Goal: Task Accomplishment & Management: Manage account settings

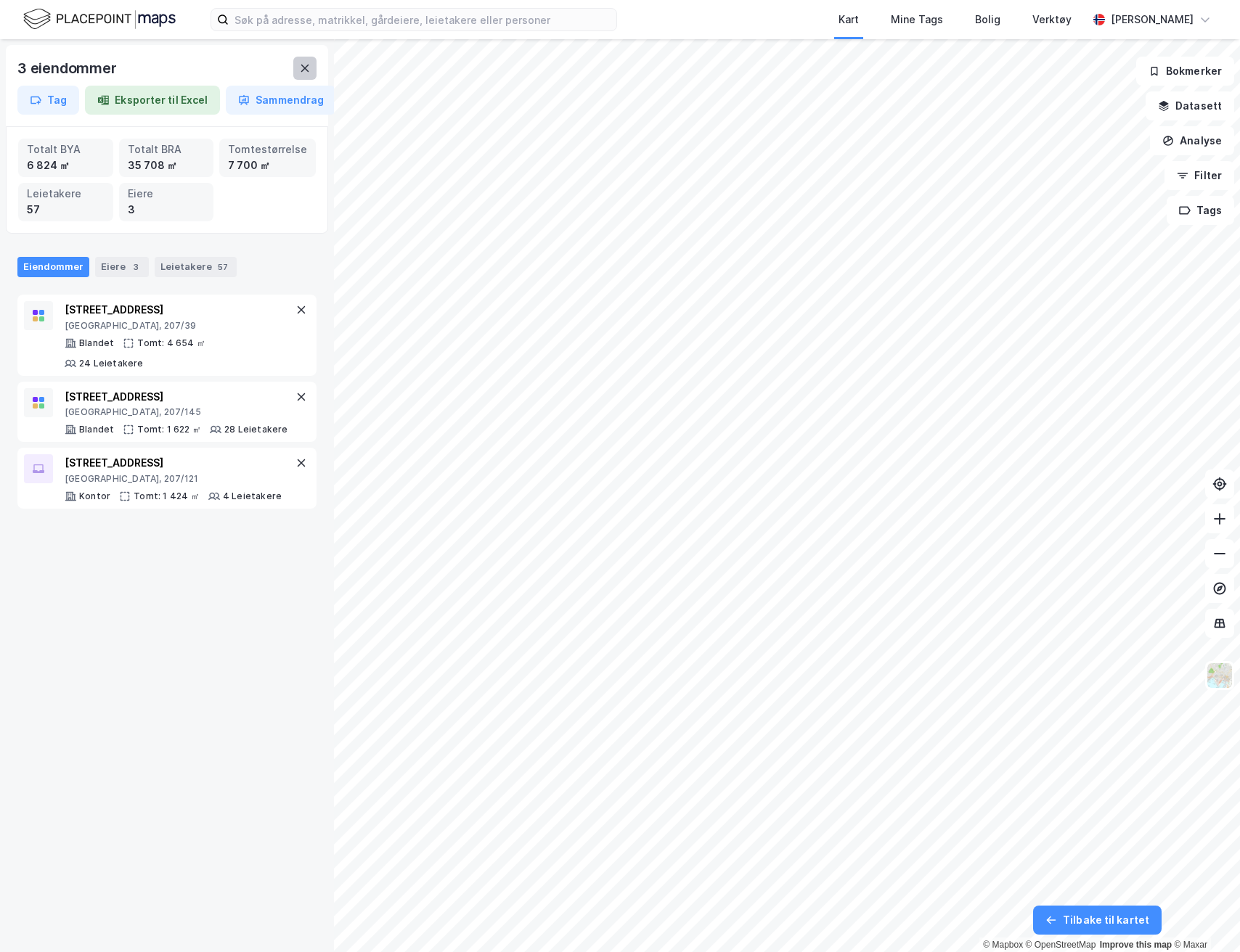
click at [304, 69] on icon at bounding box center [304, 68] width 12 height 12
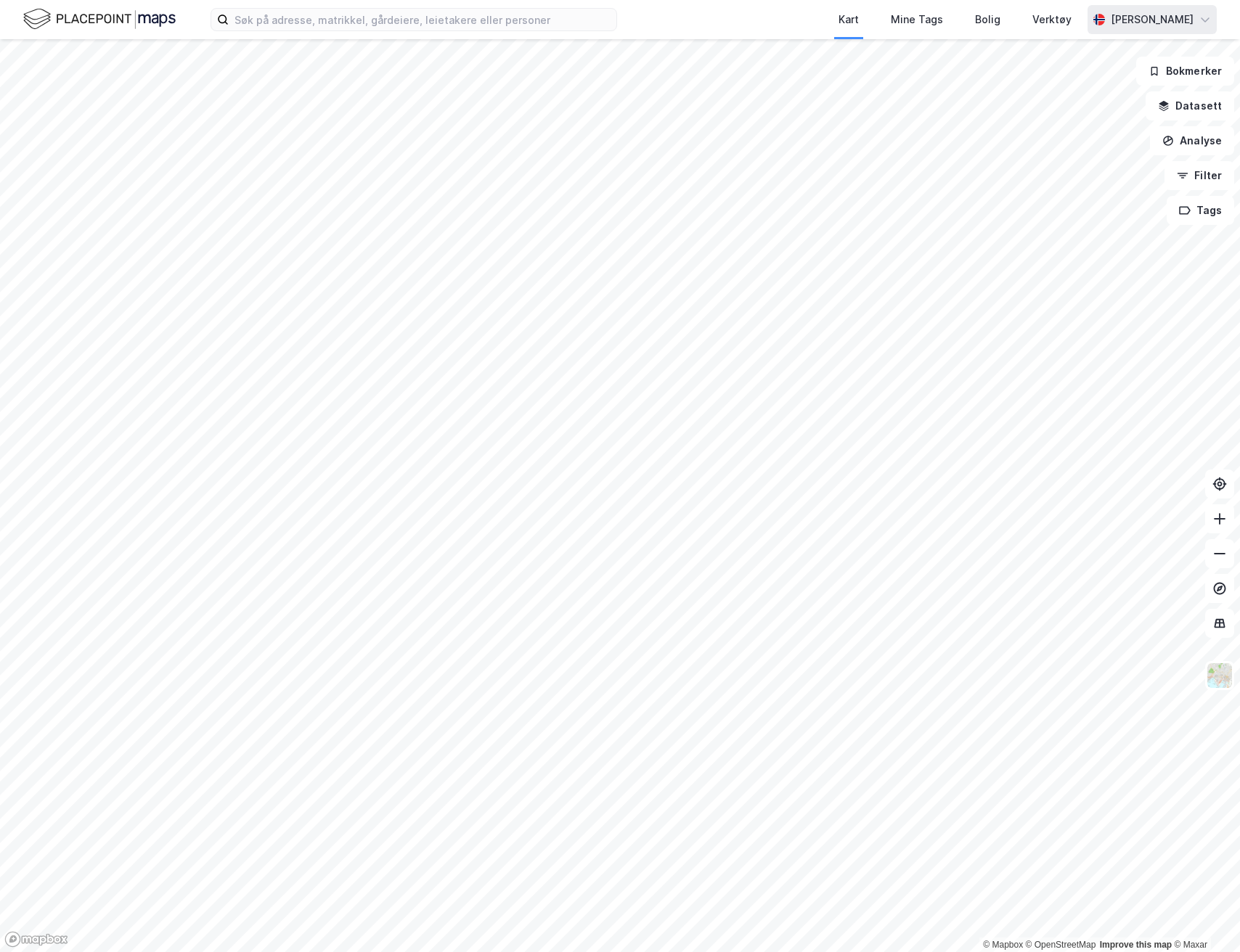
click at [1171, 15] on div "[PERSON_NAME]" at bounding box center [1151, 20] width 83 height 18
click at [1087, 126] on div "Logg ut" at bounding box center [1079, 125] width 39 height 18
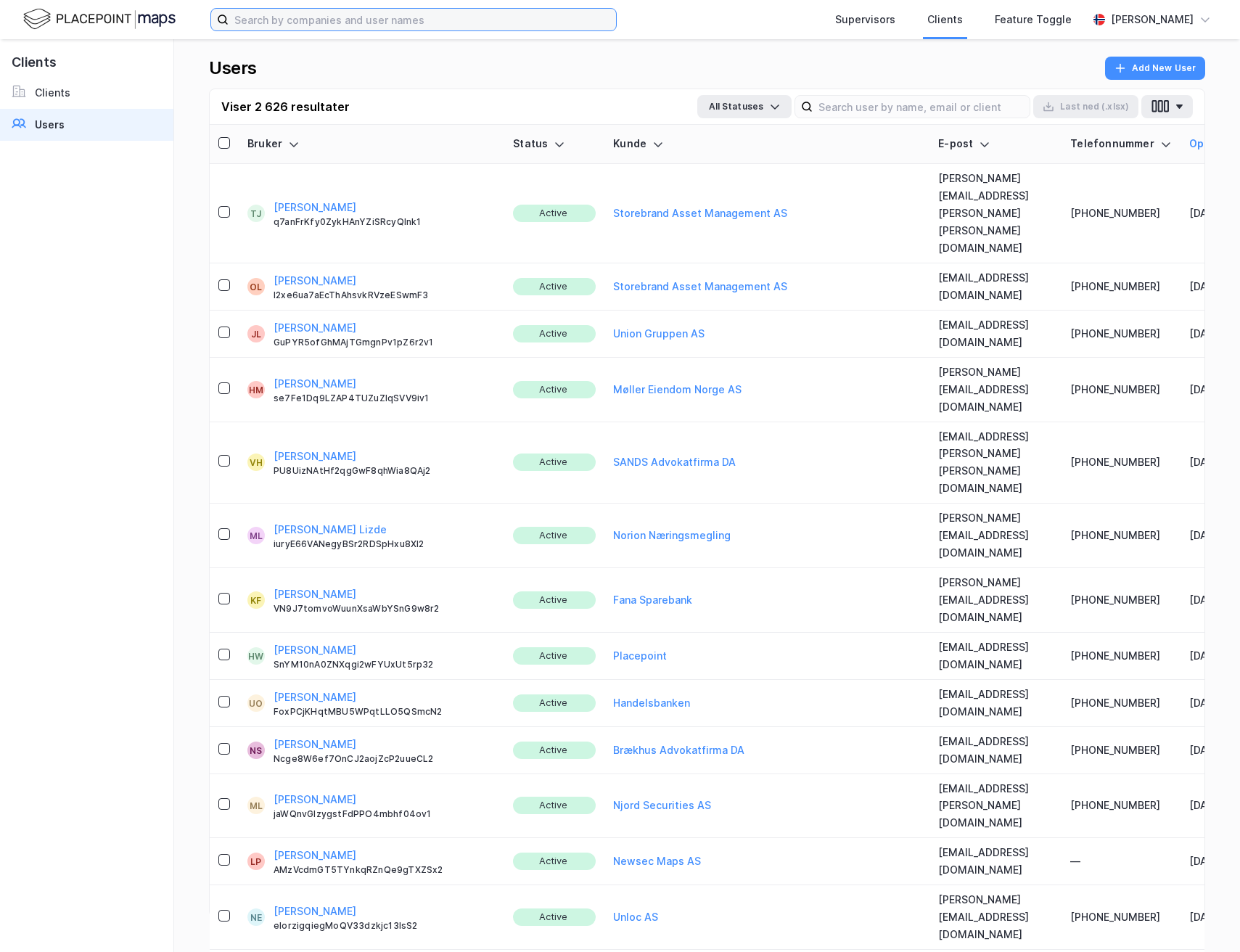
click at [455, 19] on input at bounding box center [423, 20] width 388 height 21
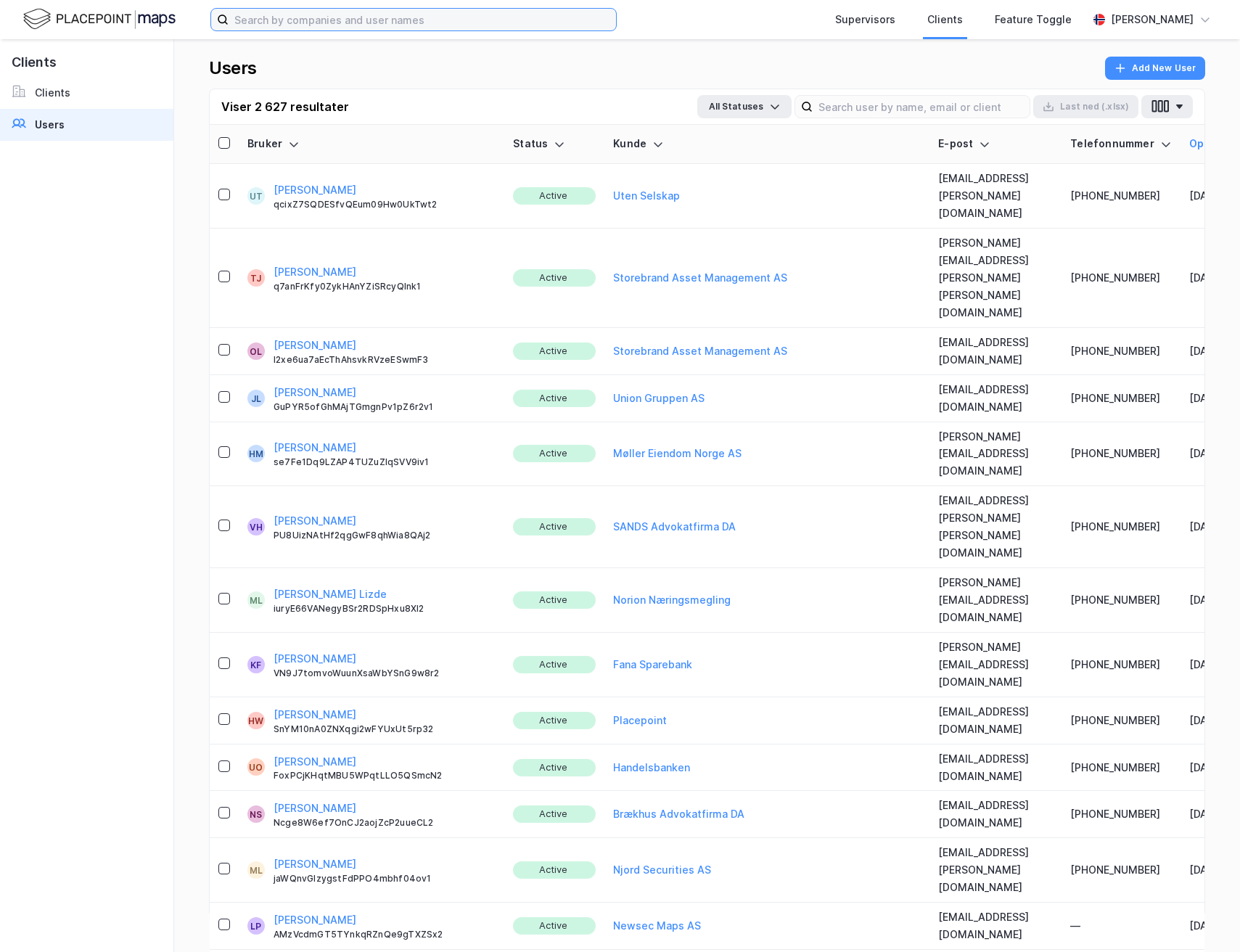
click at [399, 20] on input at bounding box center [423, 20] width 388 height 21
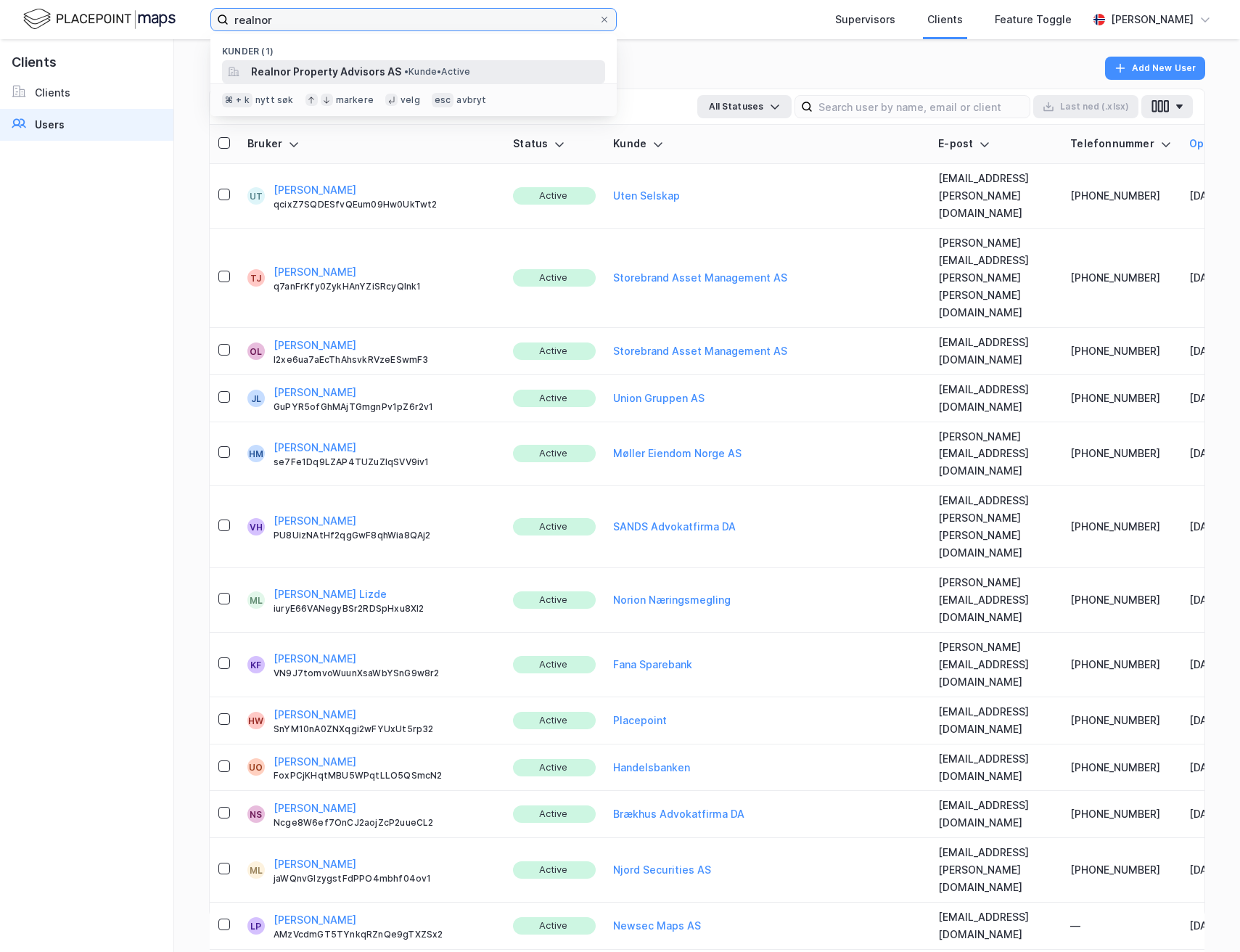
type input "realnor"
click at [325, 77] on span "Realnor Property Advisors AS" at bounding box center [326, 72] width 150 height 18
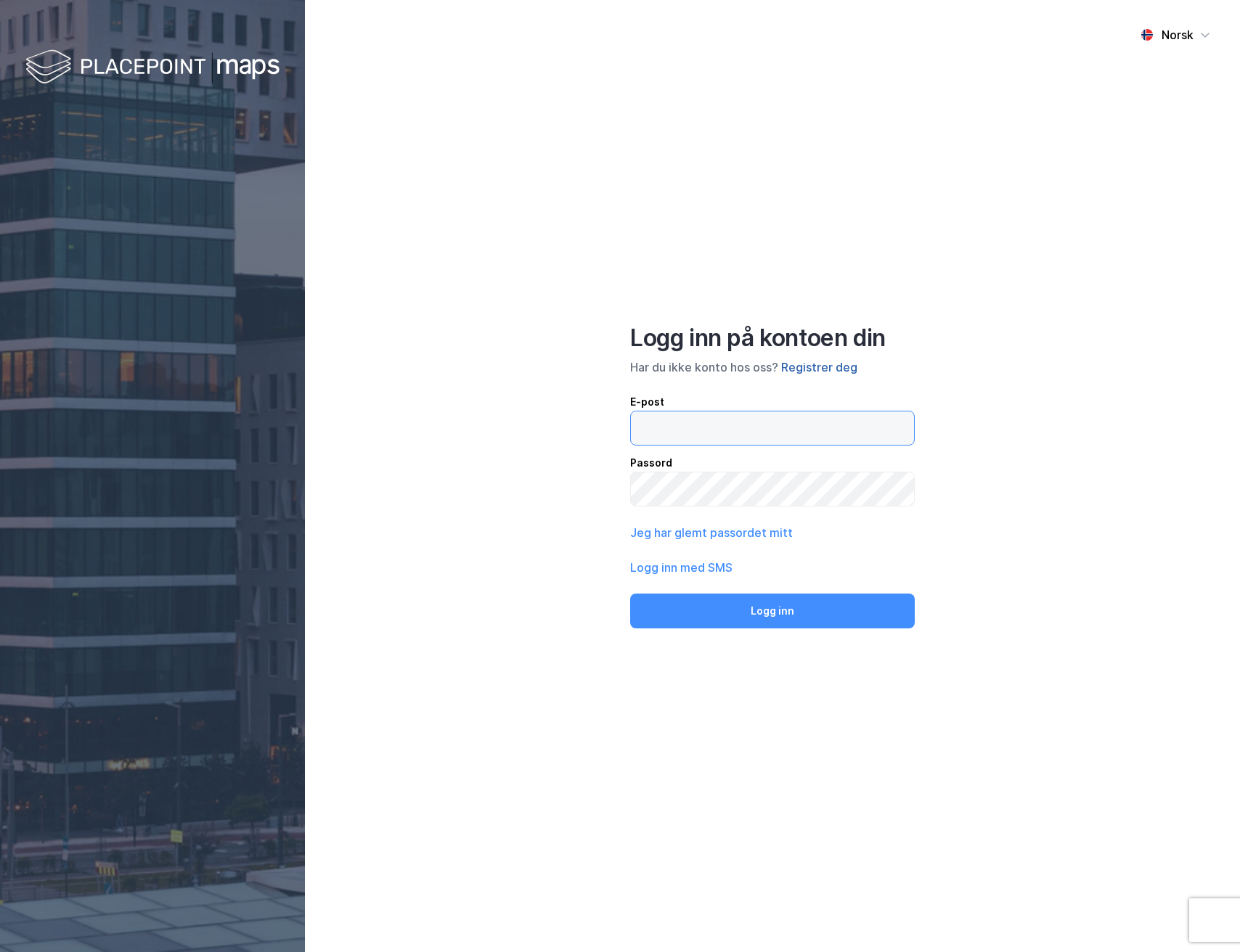
type input "[EMAIL_ADDRESS][DOMAIN_NAME]"
click at [807, 372] on button "Registrer deg" at bounding box center [819, 367] width 76 height 18
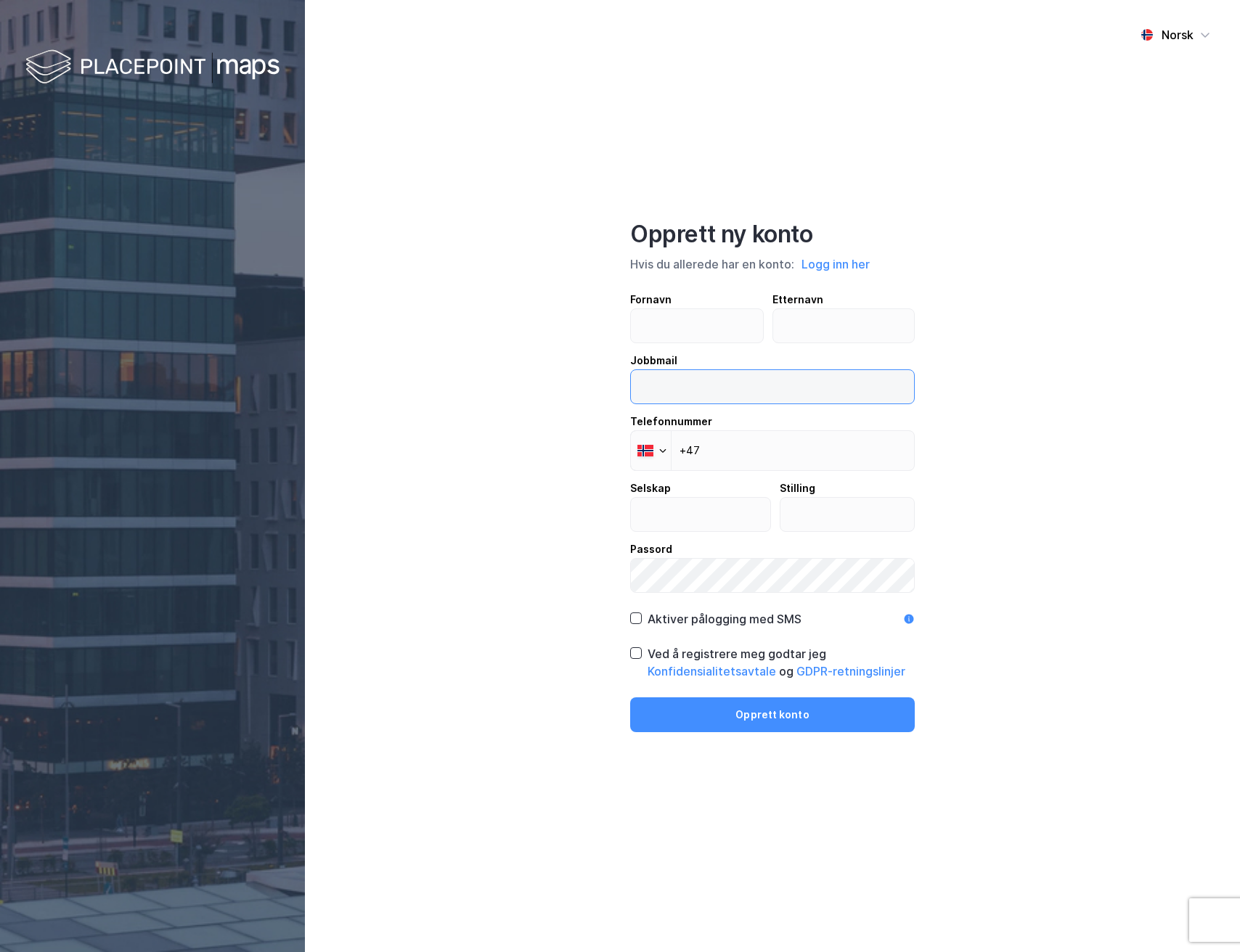
type input "[EMAIL_ADDRESS][DOMAIN_NAME]"
click at [828, 266] on button "Logg inn her" at bounding box center [835, 263] width 76 height 19
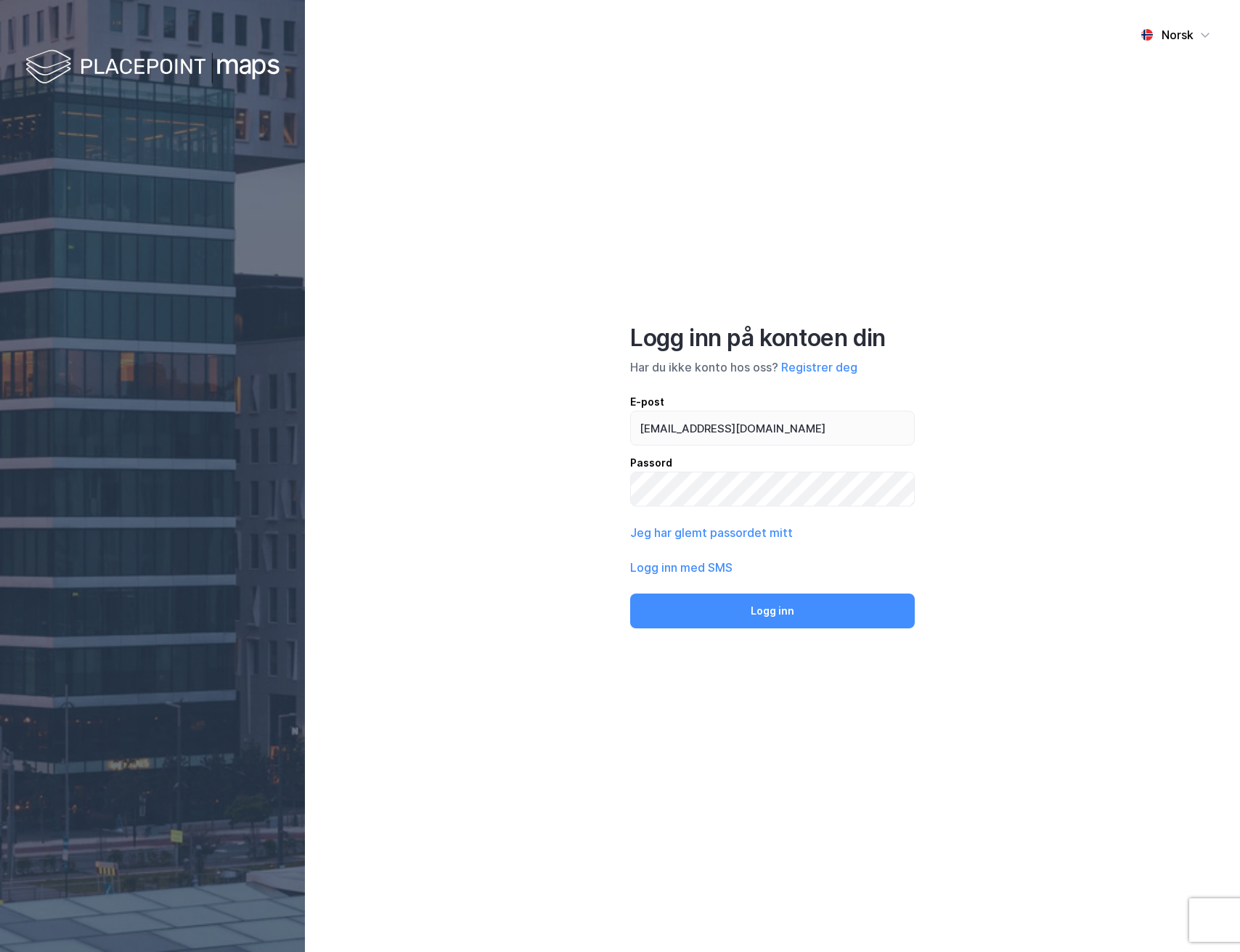
click at [761, 601] on button "Logg inn" at bounding box center [772, 610] width 285 height 35
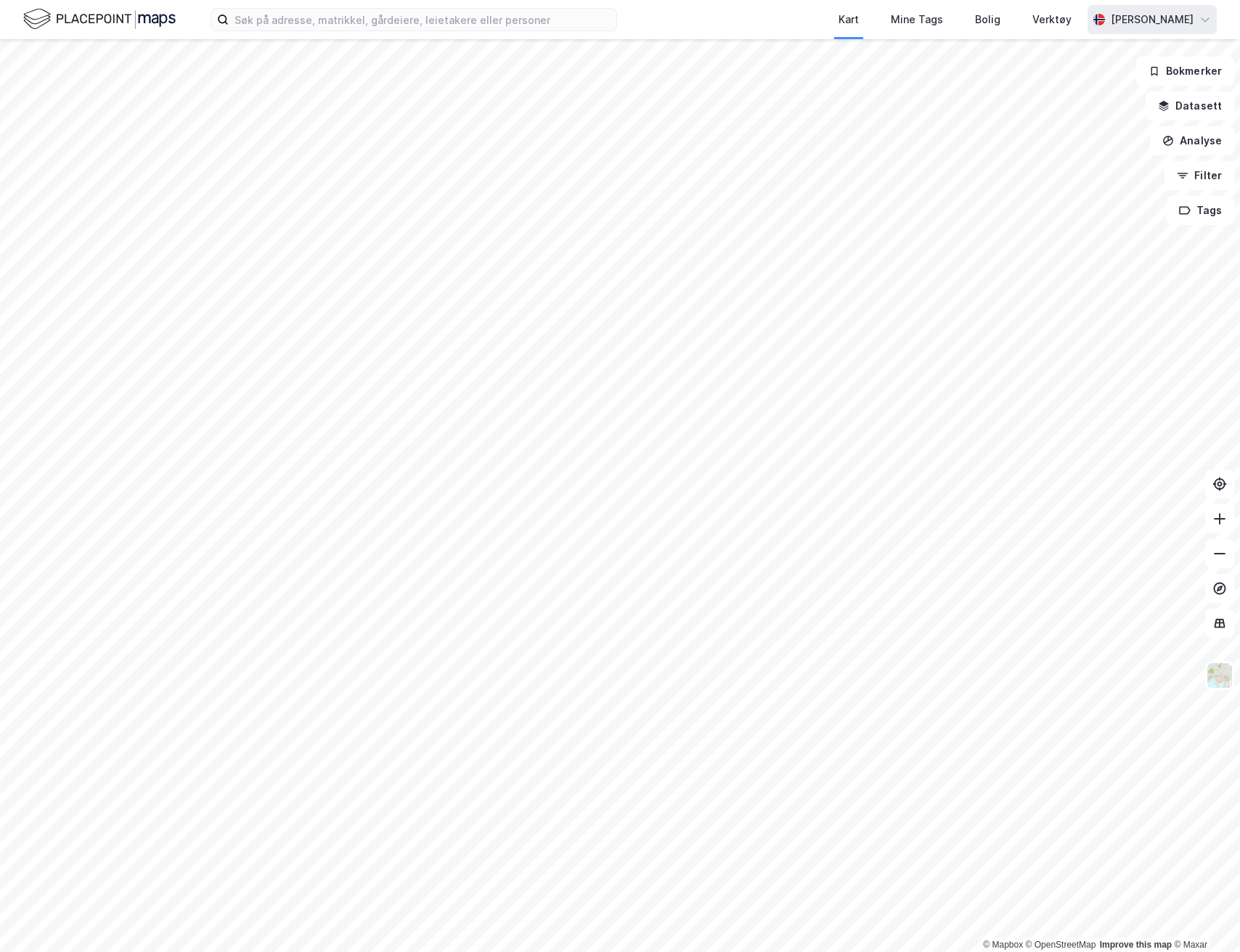
click at [1155, 21] on div "[PERSON_NAME]" at bounding box center [1151, 20] width 83 height 18
click at [1146, 125] on div "Logg ut" at bounding box center [1122, 124] width 189 height 35
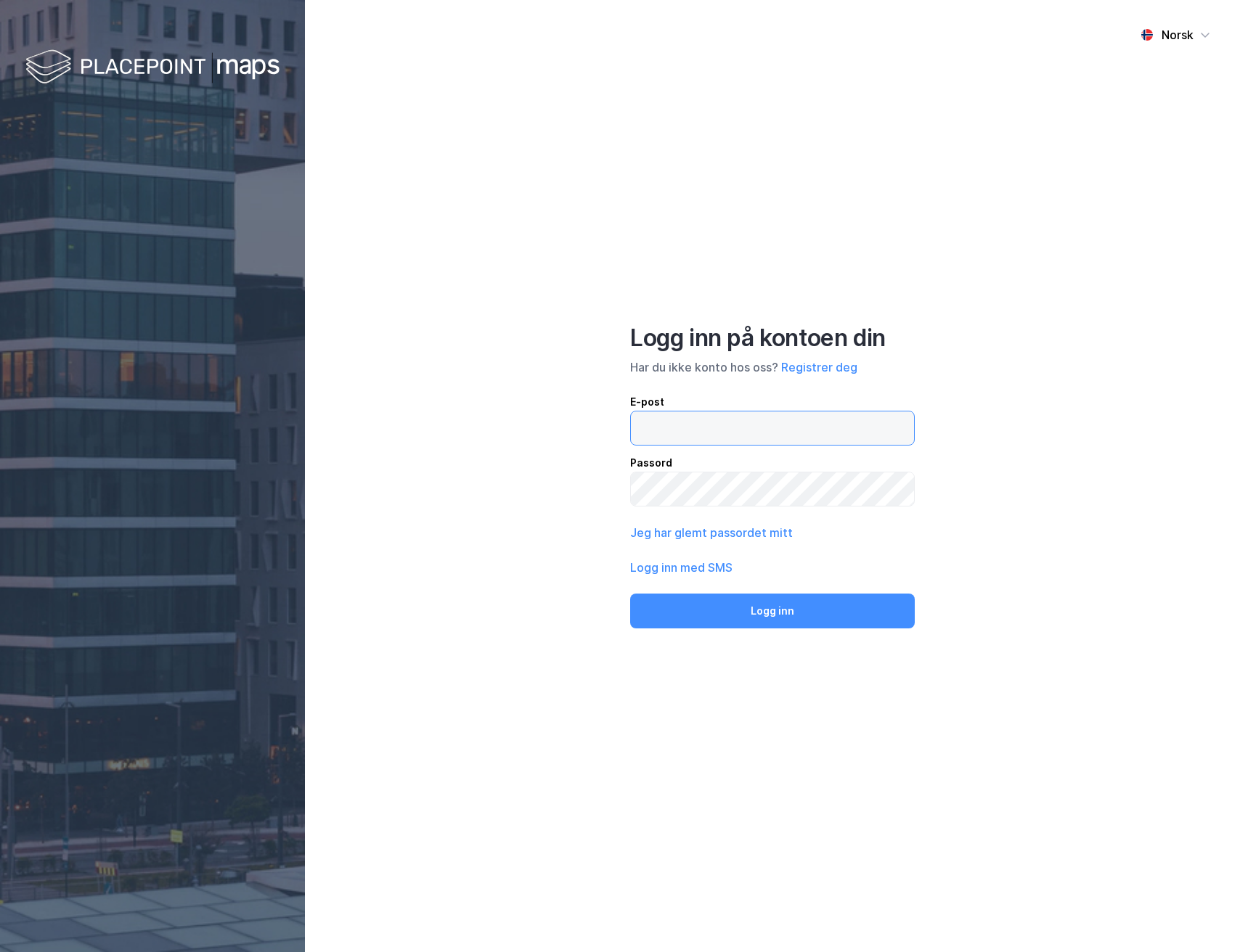
type input "[EMAIL_ADDRESS][DOMAIN_NAME]"
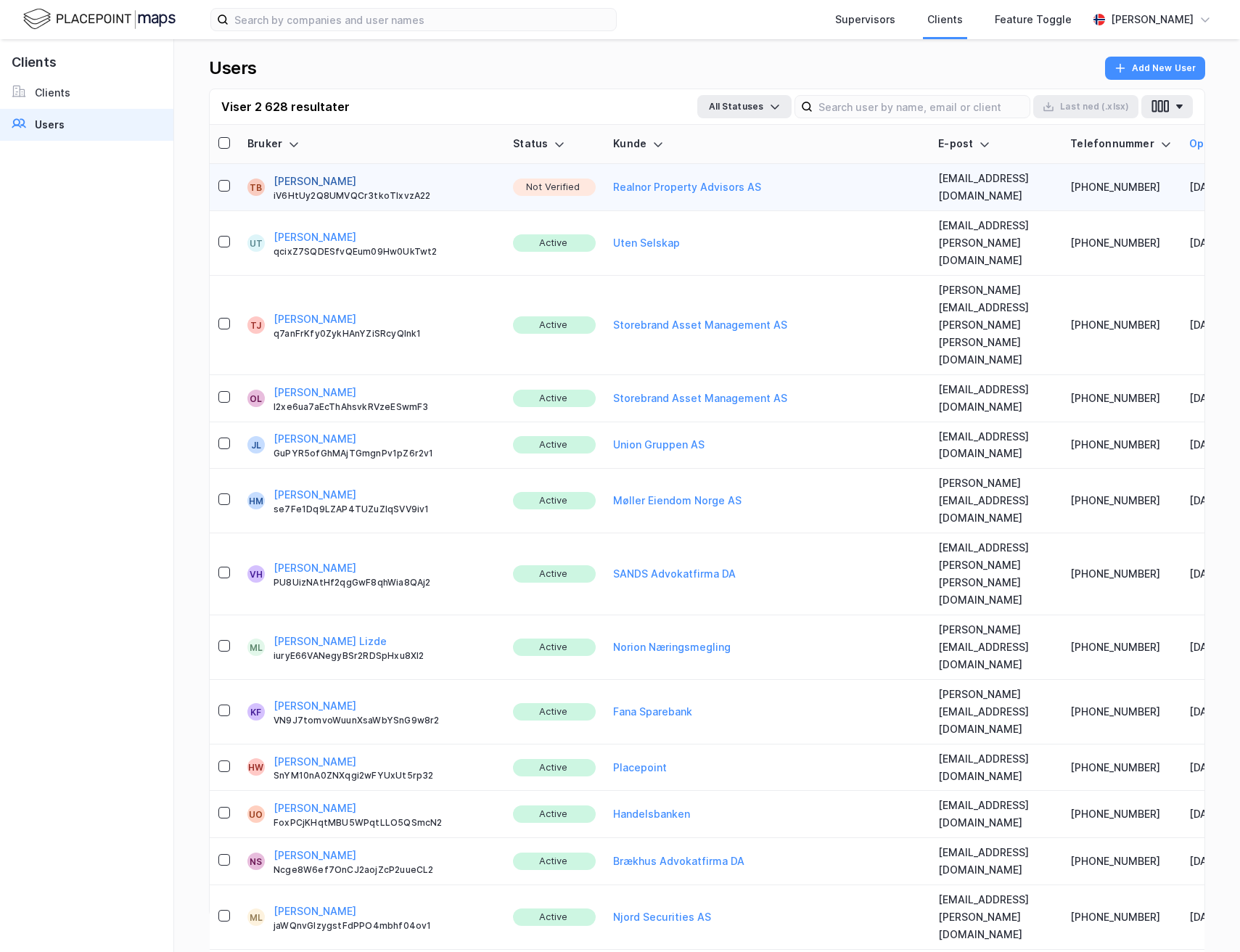
click at [298, 174] on button "[PERSON_NAME]" at bounding box center [315, 182] width 83 height 18
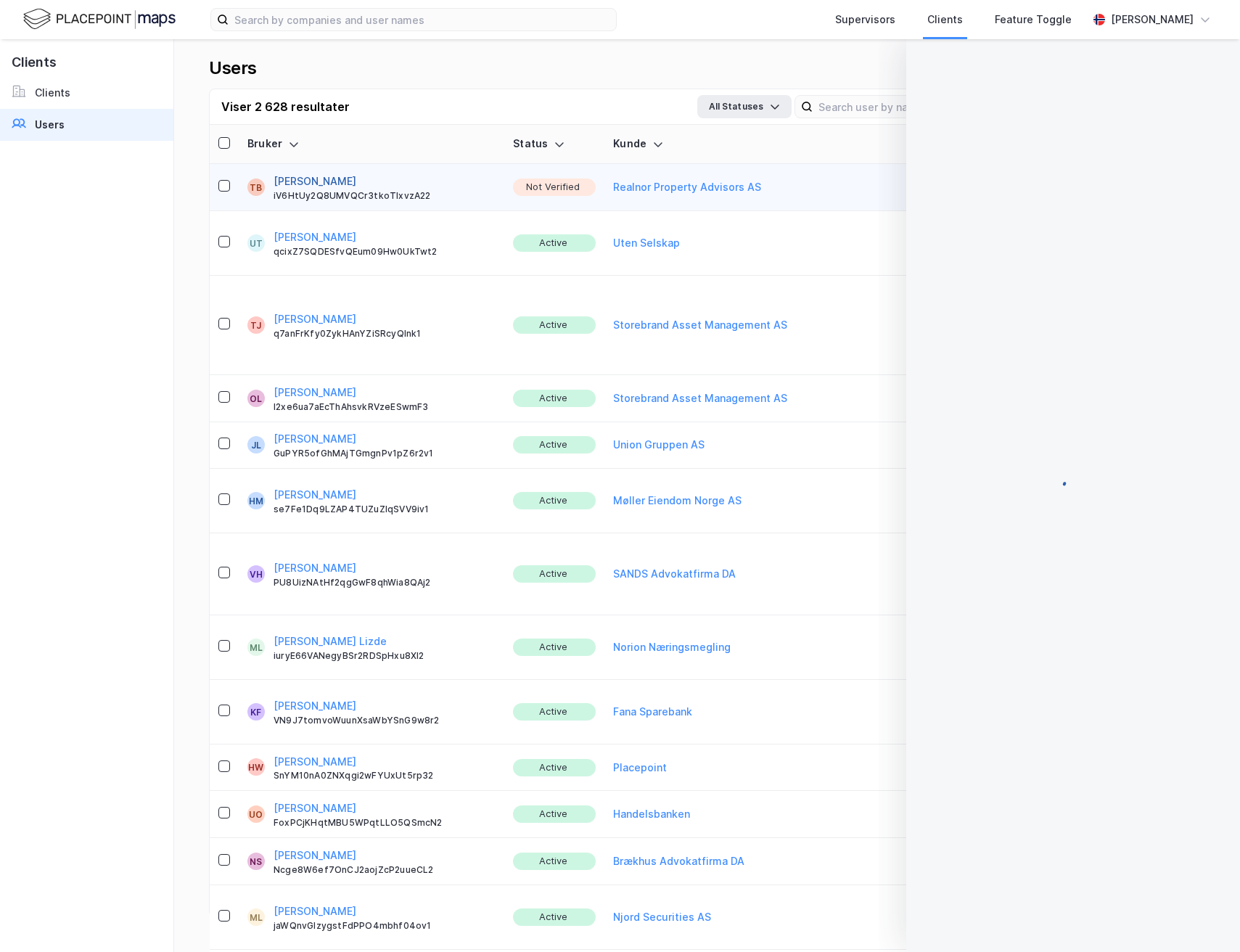
click at [301, 177] on button "[PERSON_NAME]" at bounding box center [315, 182] width 83 height 18
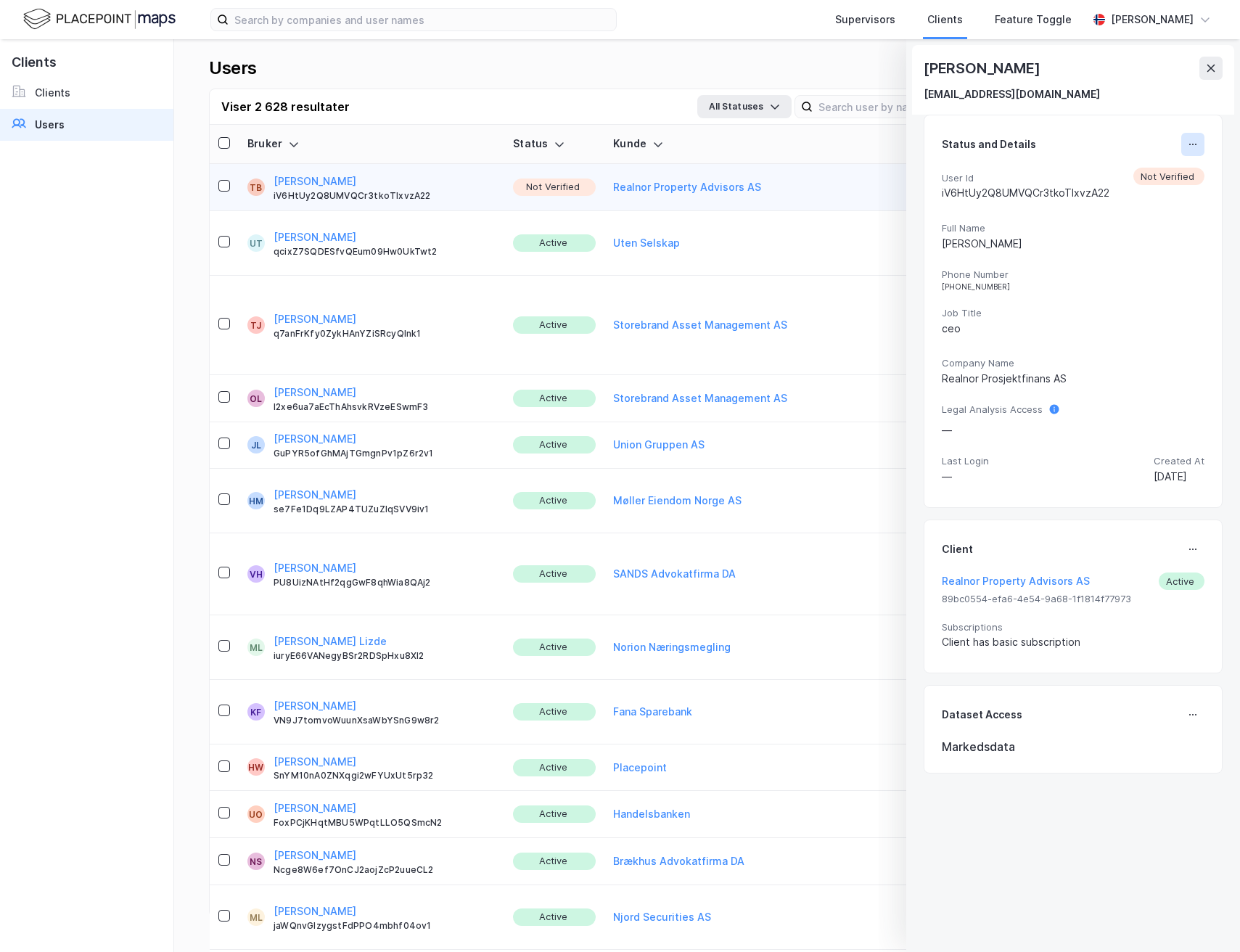
click at [1188, 147] on icon at bounding box center [1193, 144] width 12 height 12
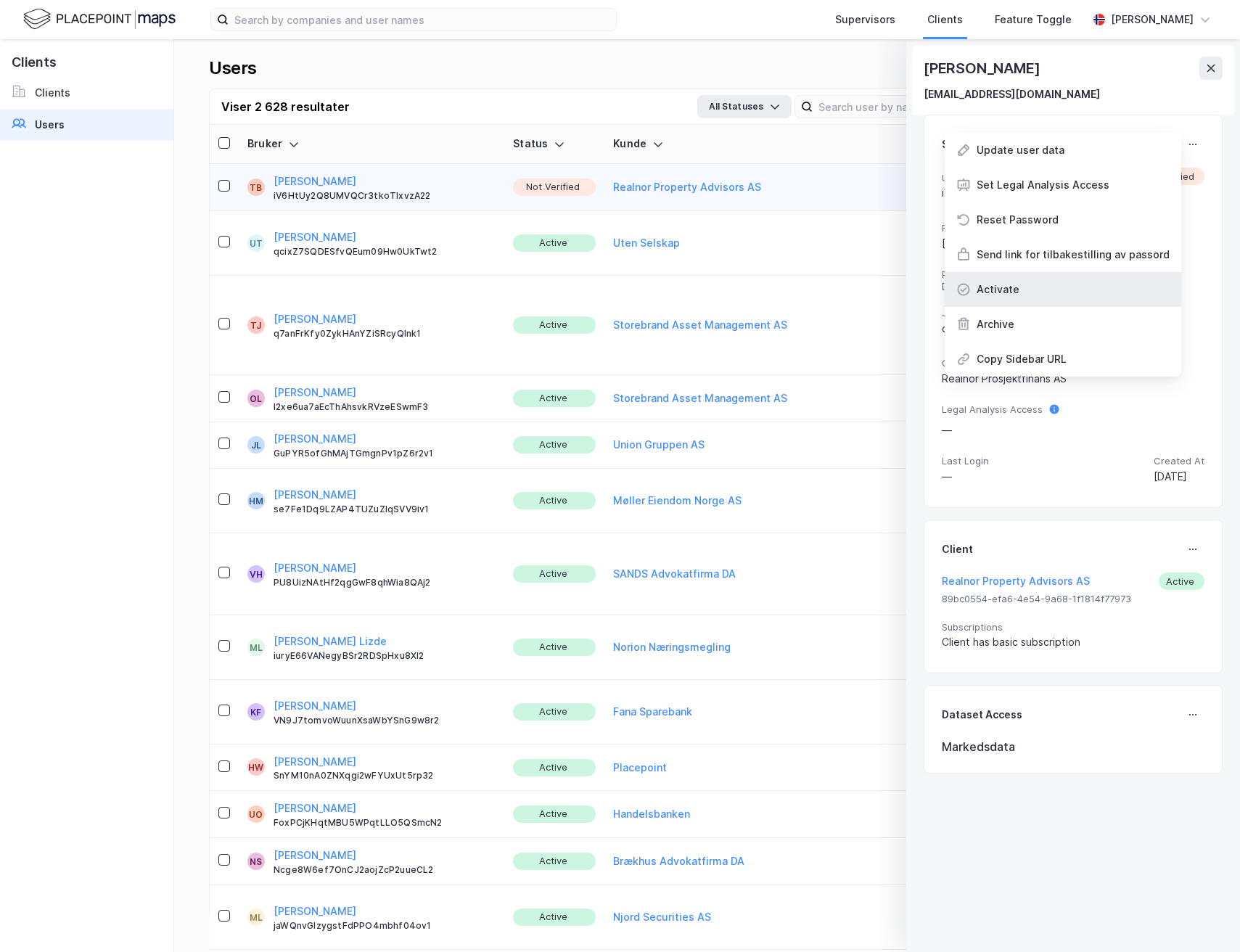
click at [1059, 287] on div "Activate" at bounding box center [1063, 289] width 237 height 35
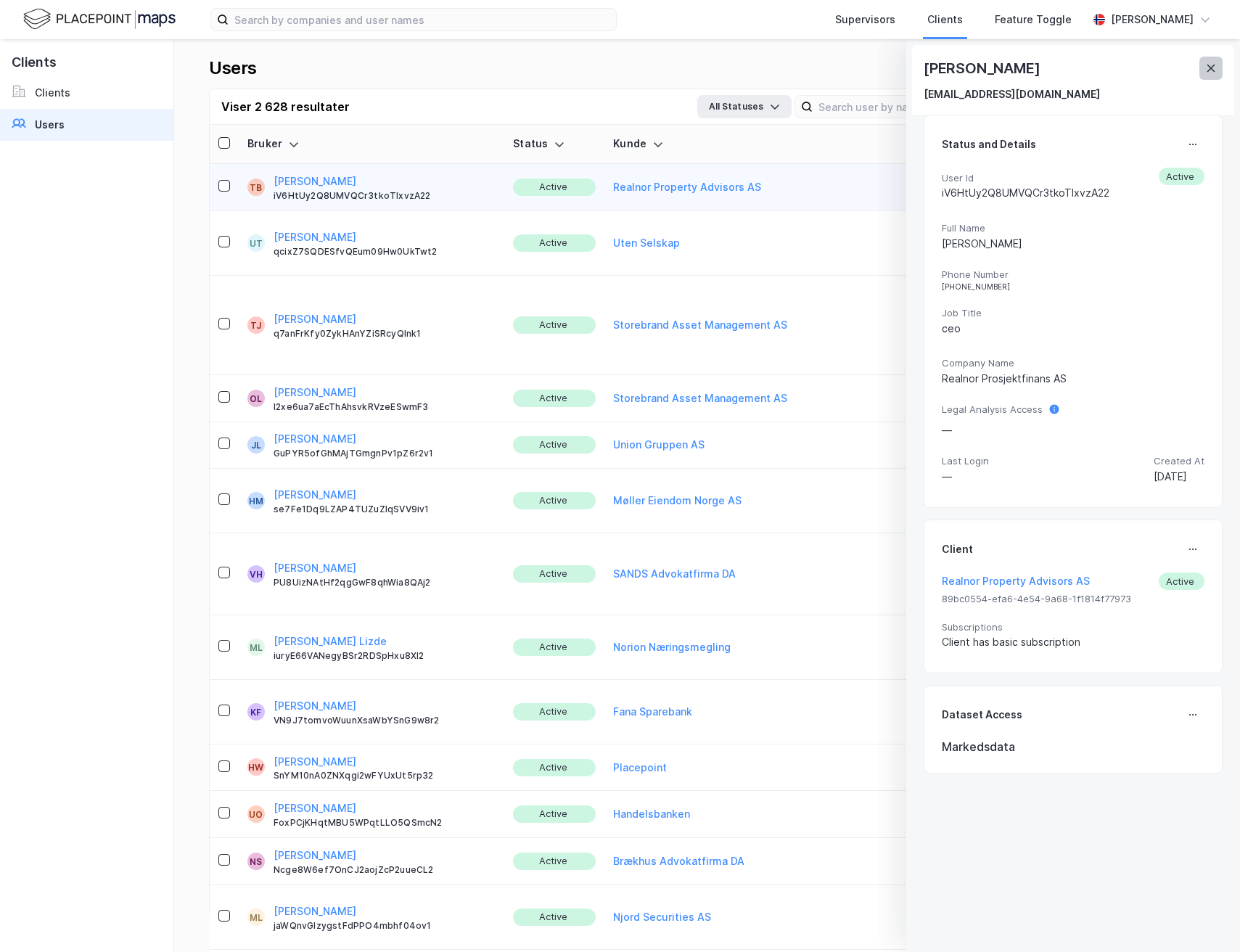
click at [1212, 69] on icon at bounding box center [1212, 69] width 8 height 7
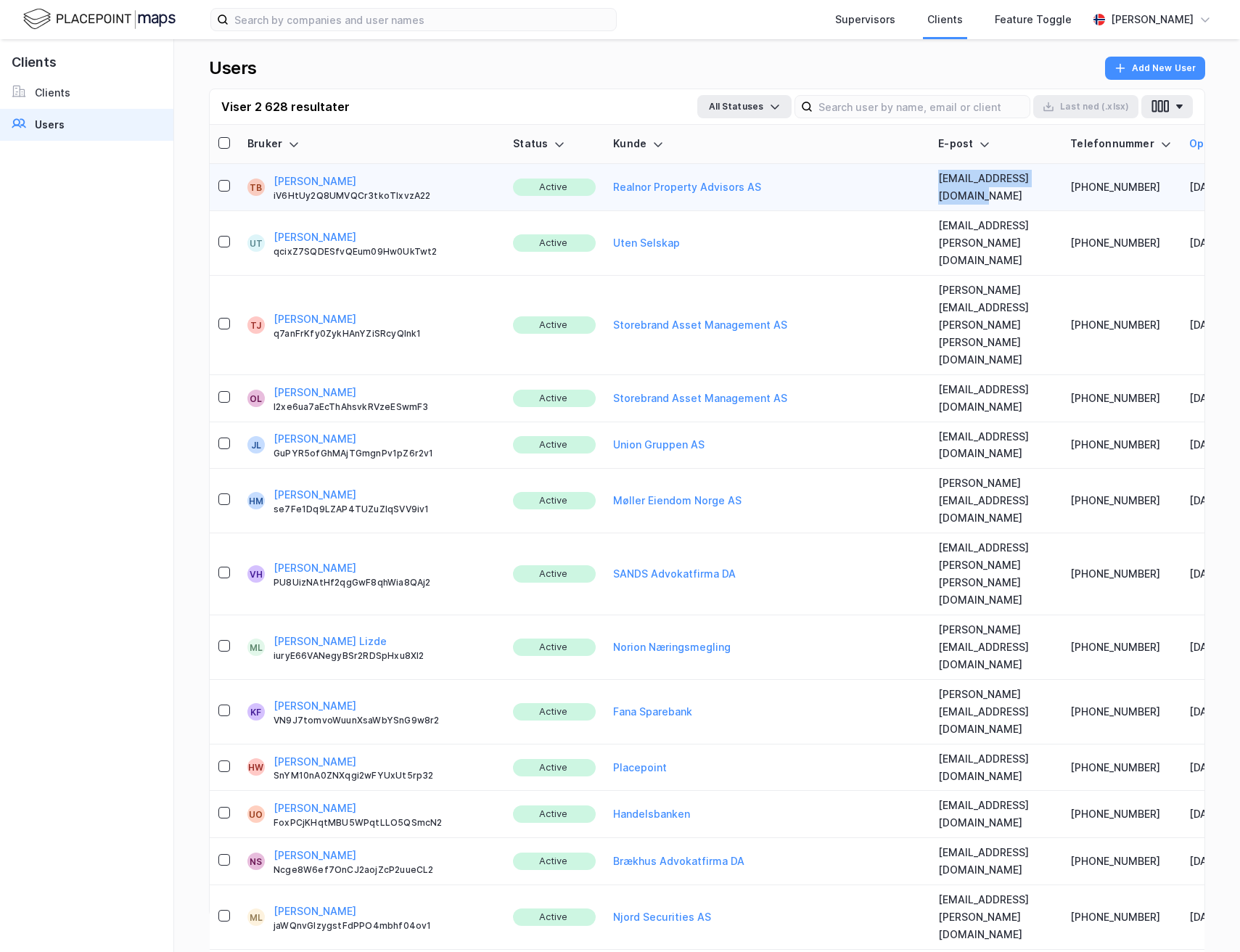
drag, startPoint x: 962, startPoint y: 187, endPoint x: 841, endPoint y: 185, distance: 121.0
click at [930, 185] on td "[EMAIL_ADDRESS][DOMAIN_NAME]" at bounding box center [995, 187] width 132 height 47
copy td "[EMAIL_ADDRESS][DOMAIN_NAME]"
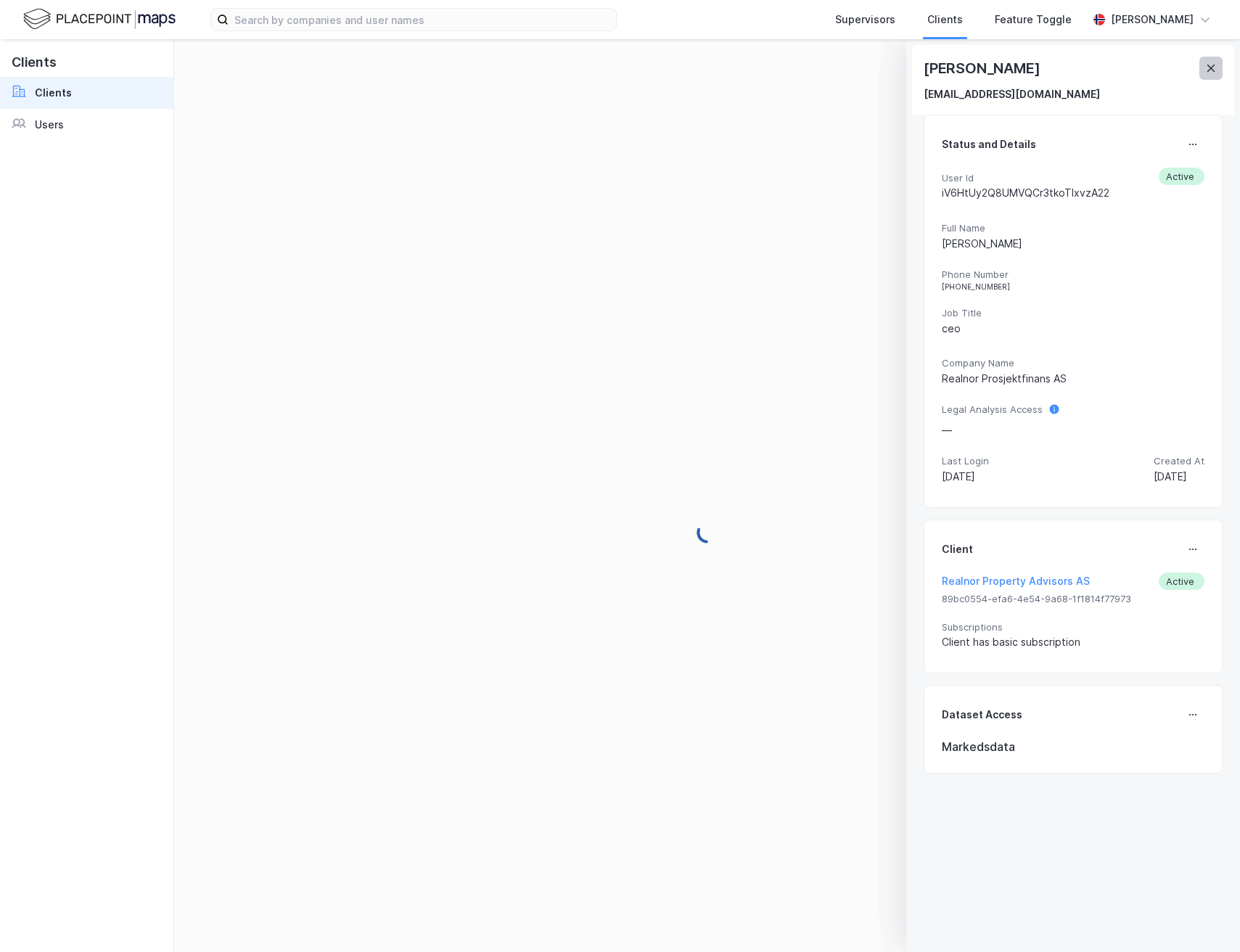
click at [1212, 69] on icon at bounding box center [1212, 69] width 8 height 7
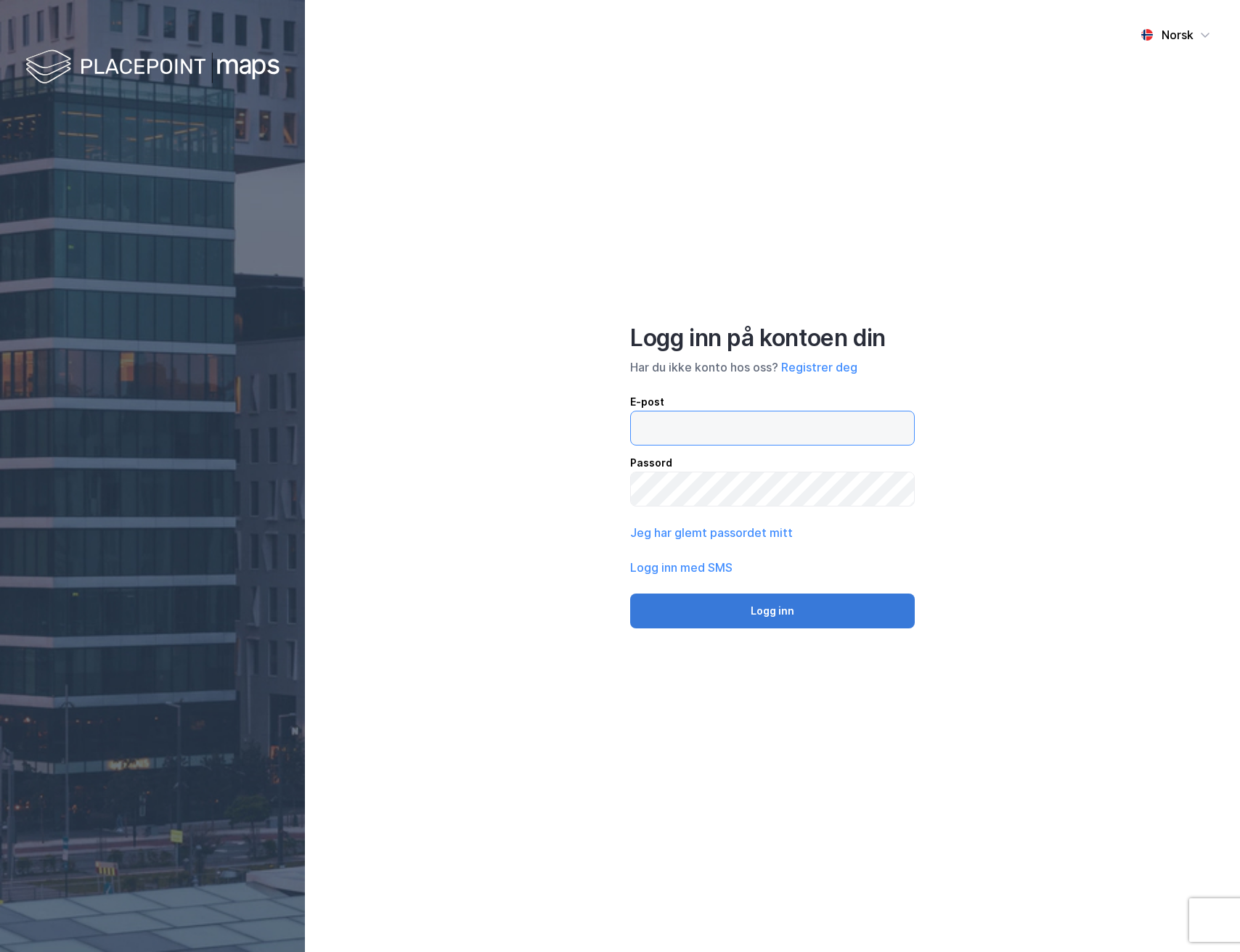
type input "[EMAIL_ADDRESS][DOMAIN_NAME]"
click at [751, 613] on button "Logg inn" at bounding box center [772, 610] width 285 height 35
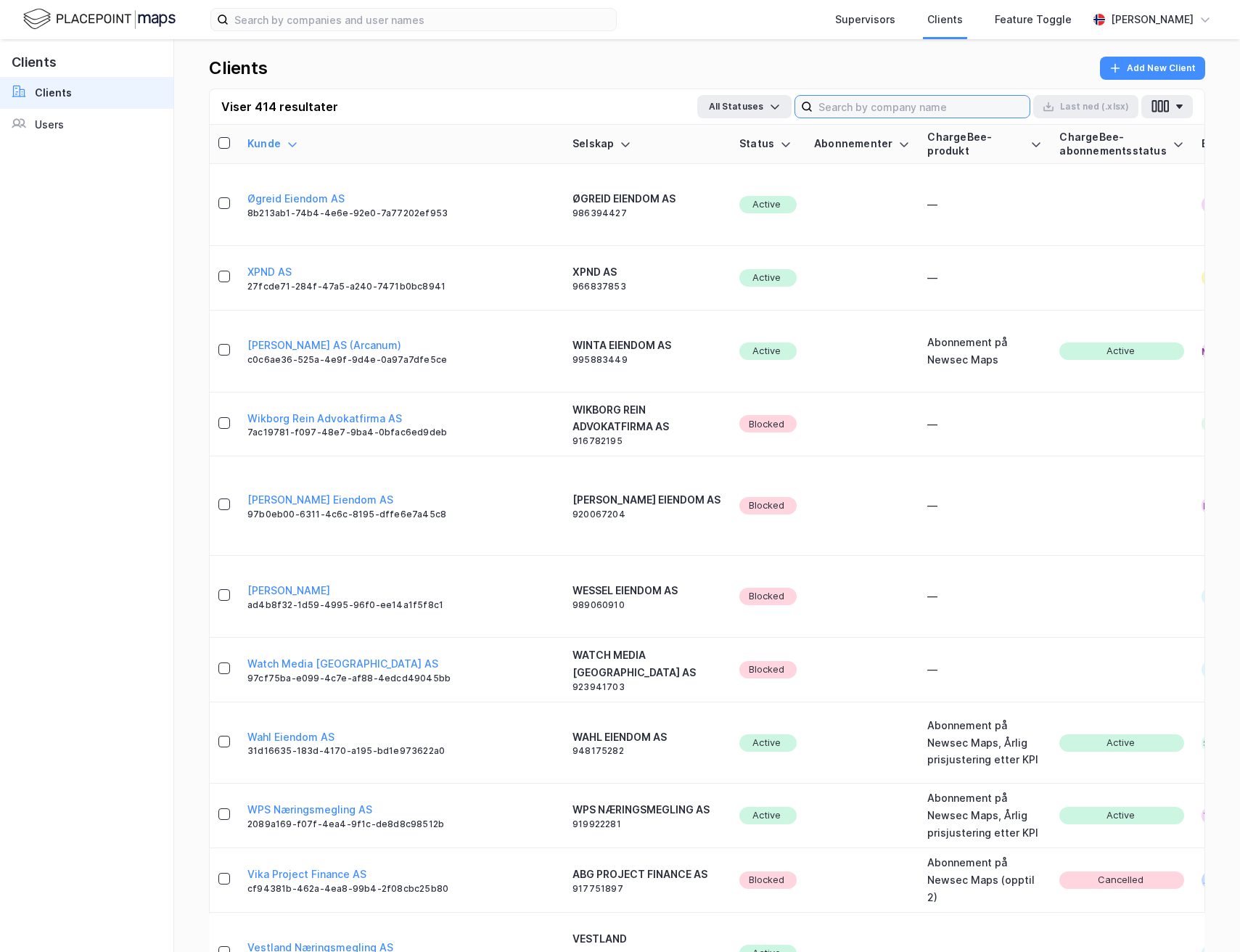
click at [954, 109] on input at bounding box center [922, 107] width 217 height 21
click at [74, 121] on link "Users" at bounding box center [86, 125] width 173 height 32
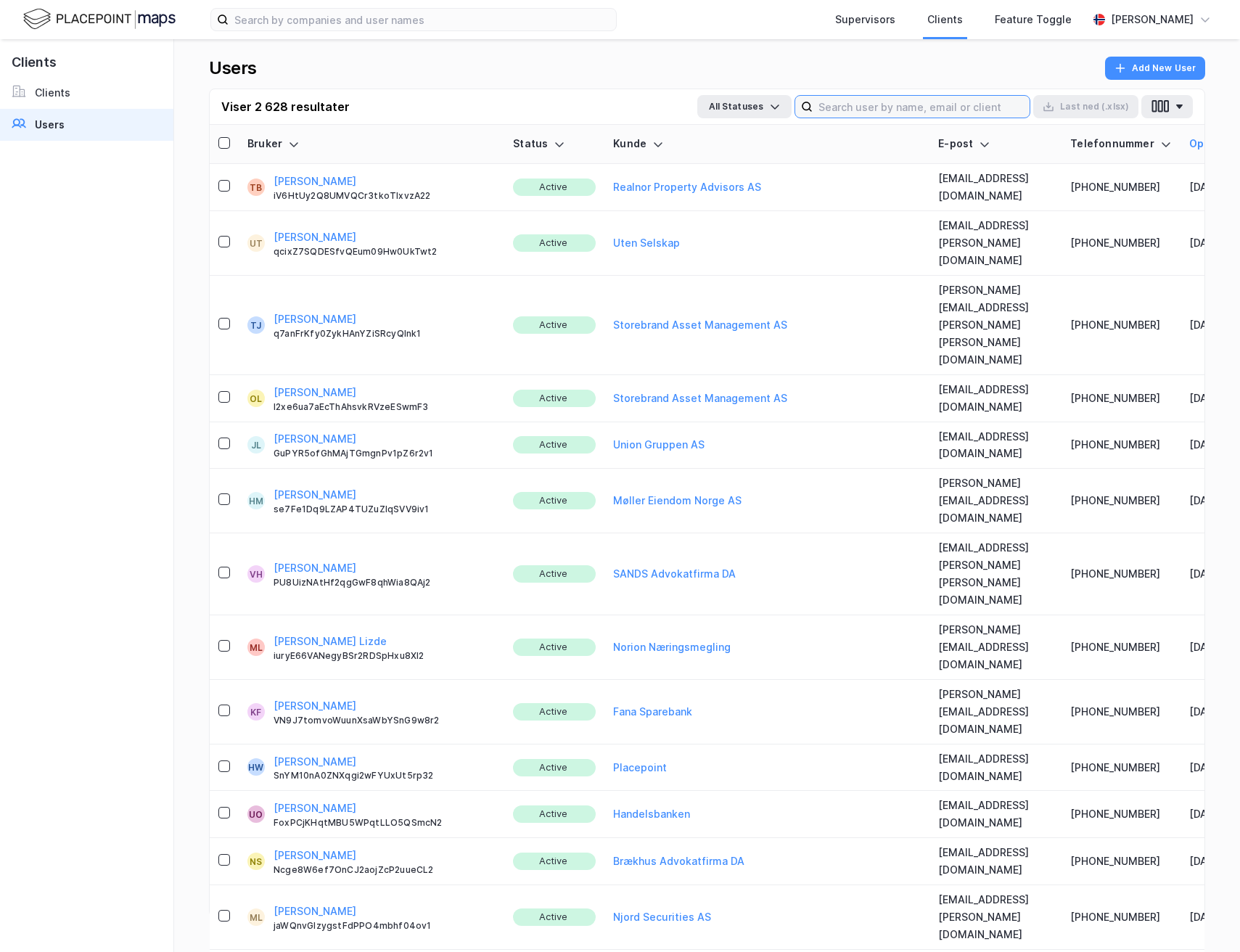
click at [910, 109] on input at bounding box center [922, 107] width 217 height 21
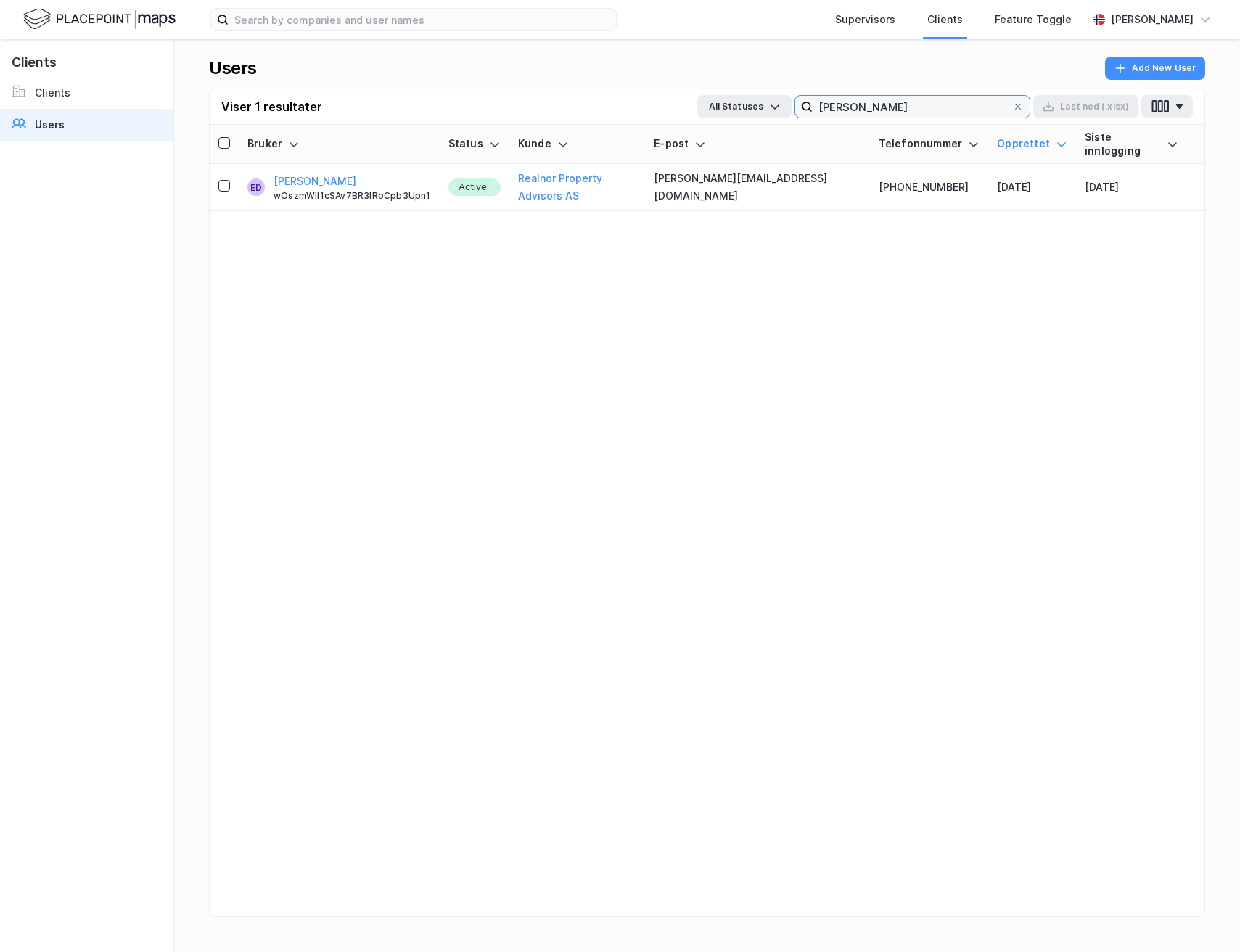
type input "[PERSON_NAME]"
click at [1019, 106] on icon at bounding box center [1019, 107] width 9 height 9
click at [1012, 106] on input "[PERSON_NAME]" at bounding box center [913, 107] width 199 height 21
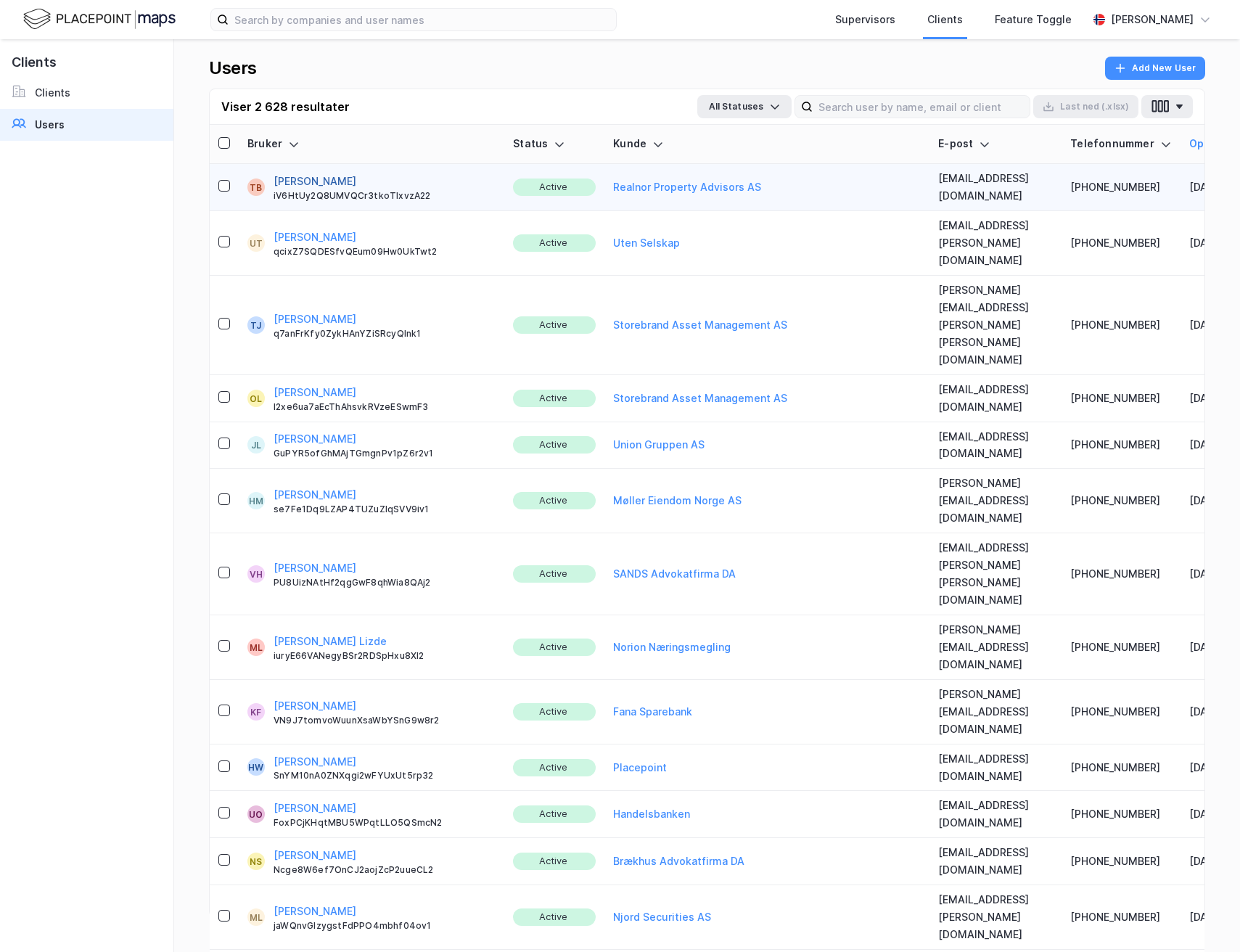
click at [310, 173] on button "[PERSON_NAME]" at bounding box center [315, 182] width 83 height 18
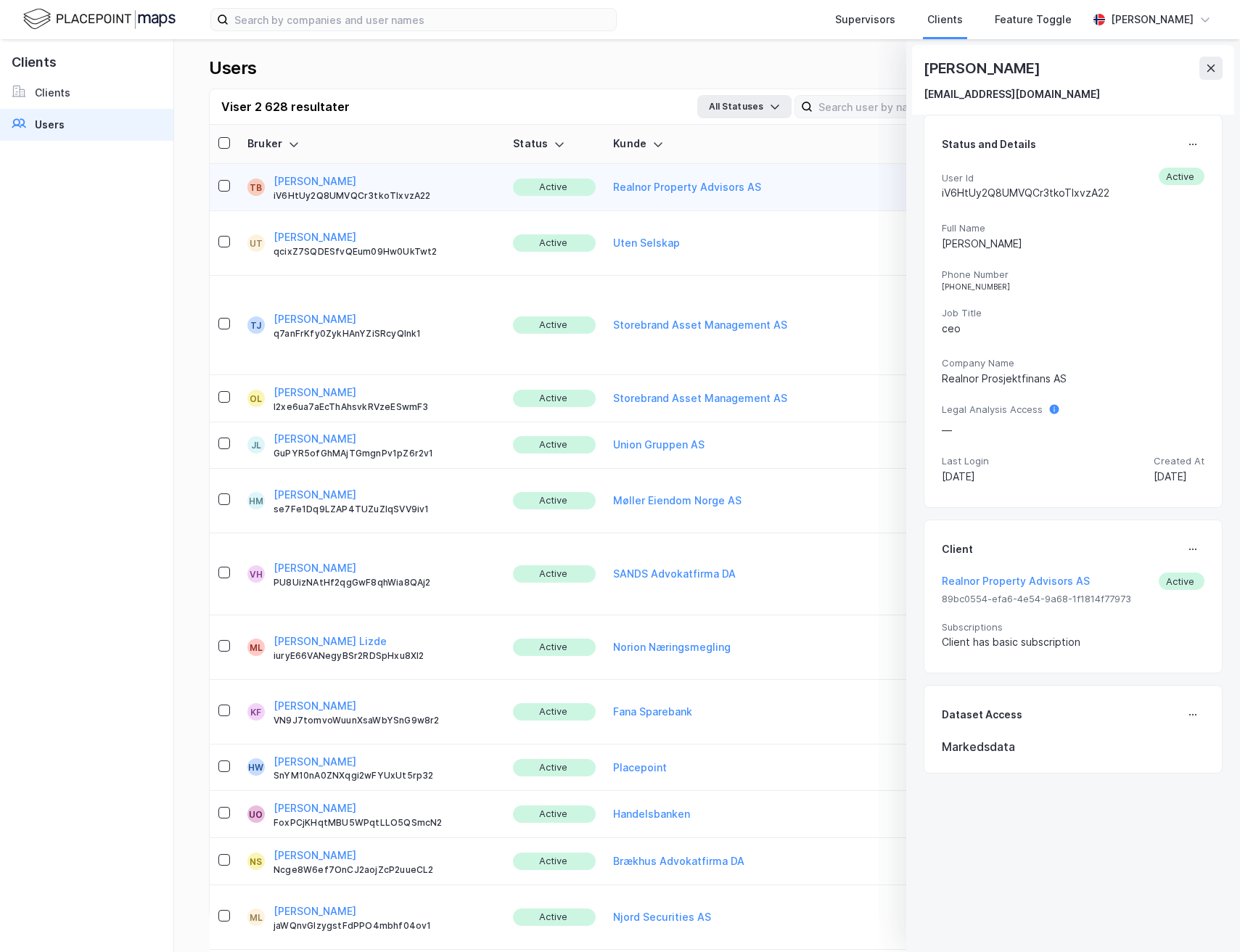
click at [1206, 67] on icon at bounding box center [1211, 68] width 12 height 12
